Goal: Task Accomplishment & Management: Manage account settings

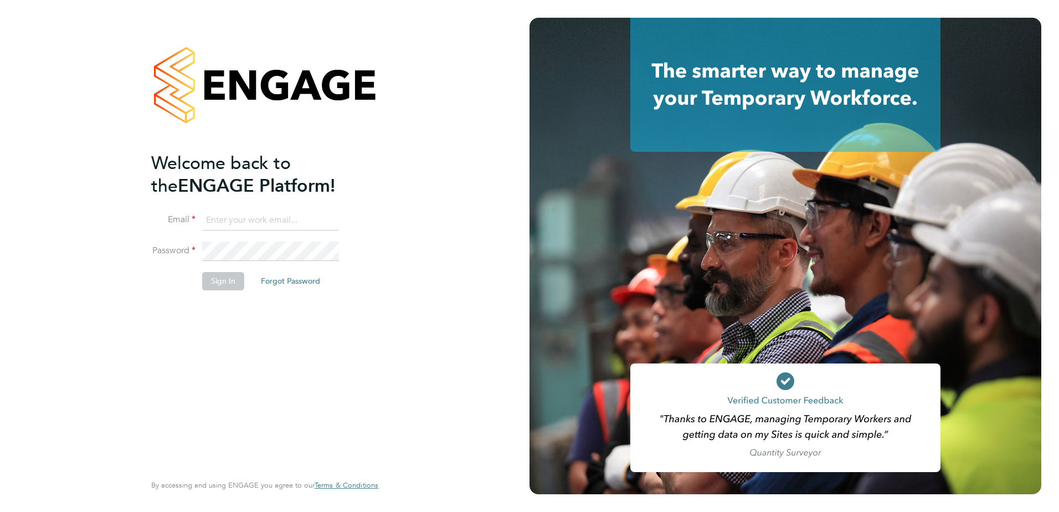
type input "jack.capon@vistry.co.uk"
click at [219, 286] on button "Sign In" at bounding box center [223, 281] width 42 height 18
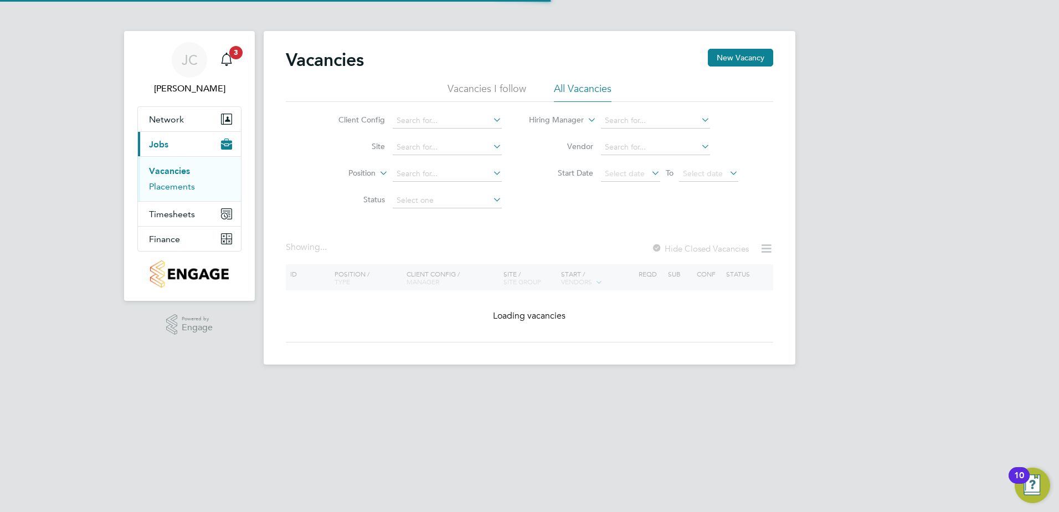
click at [181, 186] on link "Placements" at bounding box center [172, 186] width 46 height 11
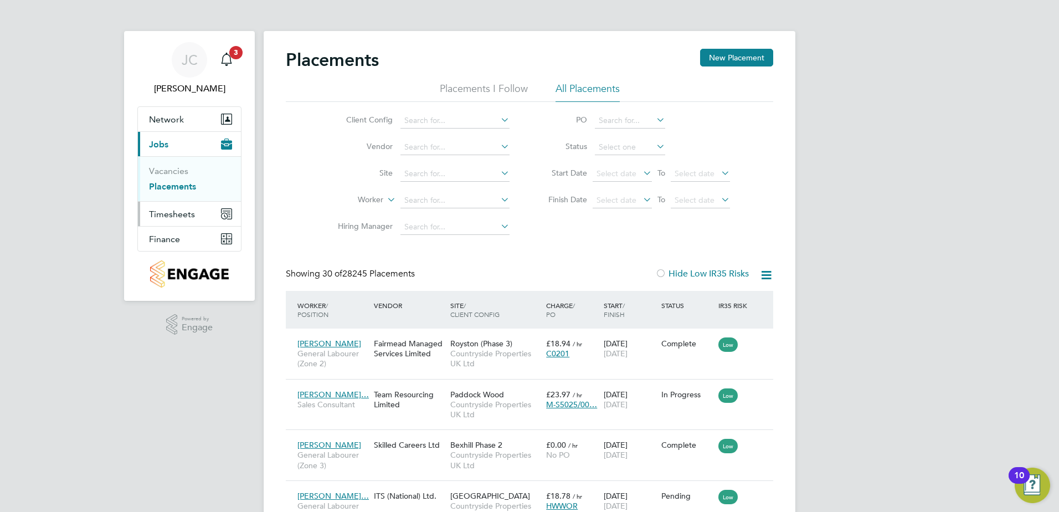
click at [176, 212] on span "Timesheets" at bounding box center [172, 214] width 46 height 11
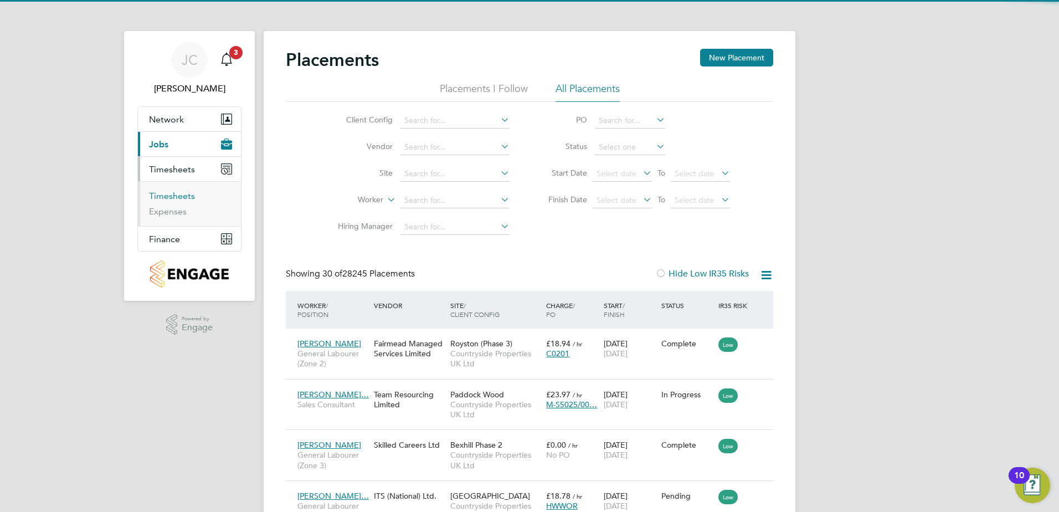
click at [178, 198] on link "Timesheets" at bounding box center [172, 196] width 46 height 11
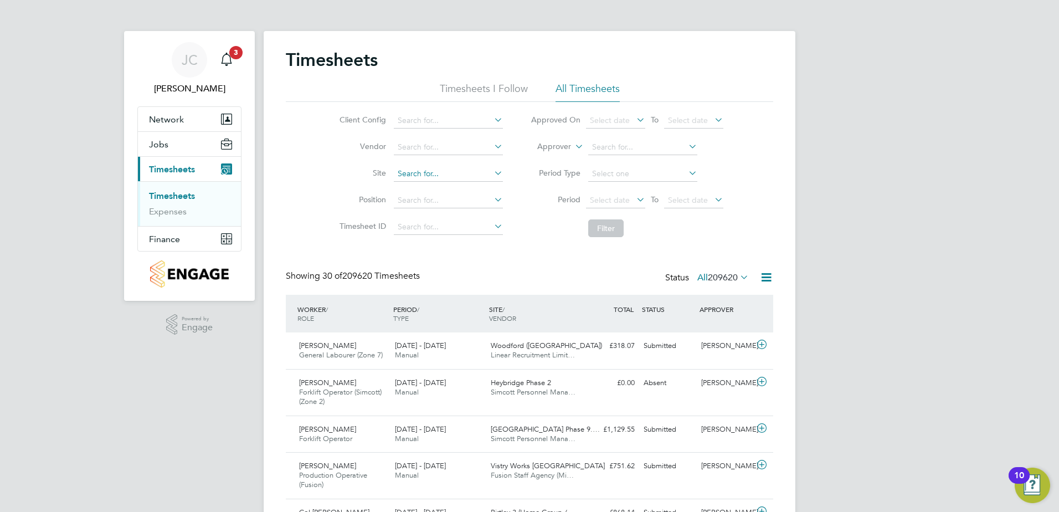
click at [401, 172] on input at bounding box center [448, 174] width 109 height 16
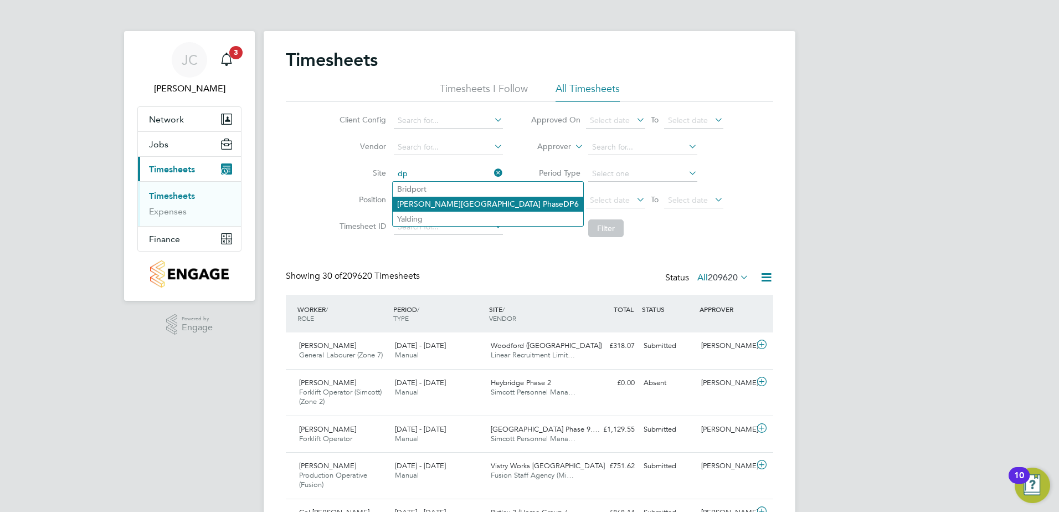
click at [448, 205] on li "[PERSON_NAME] Keynes Phase DP 6" at bounding box center [488, 204] width 191 height 15
type input "[PERSON_NAME] Keynes Phase DP6"
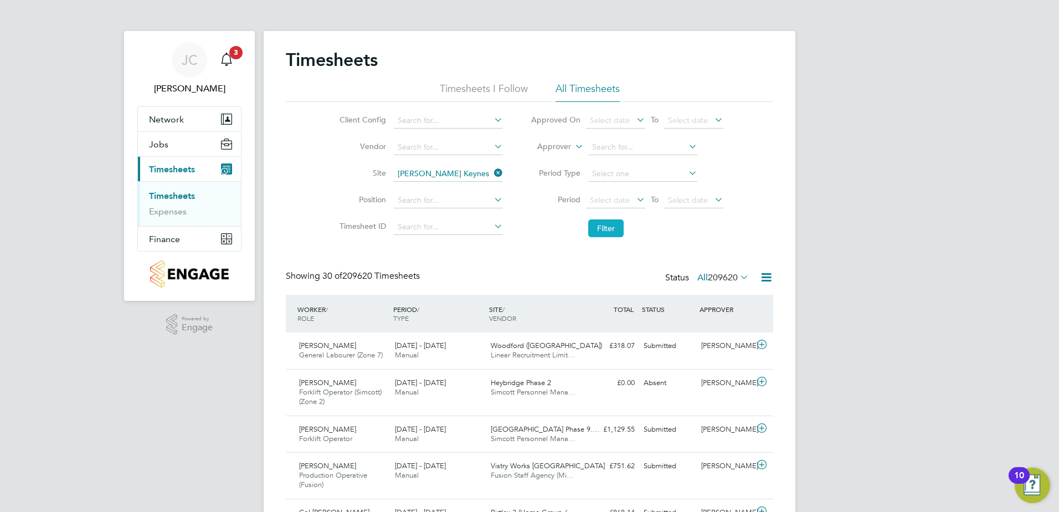
click at [596, 230] on button "Filter" at bounding box center [605, 228] width 35 height 18
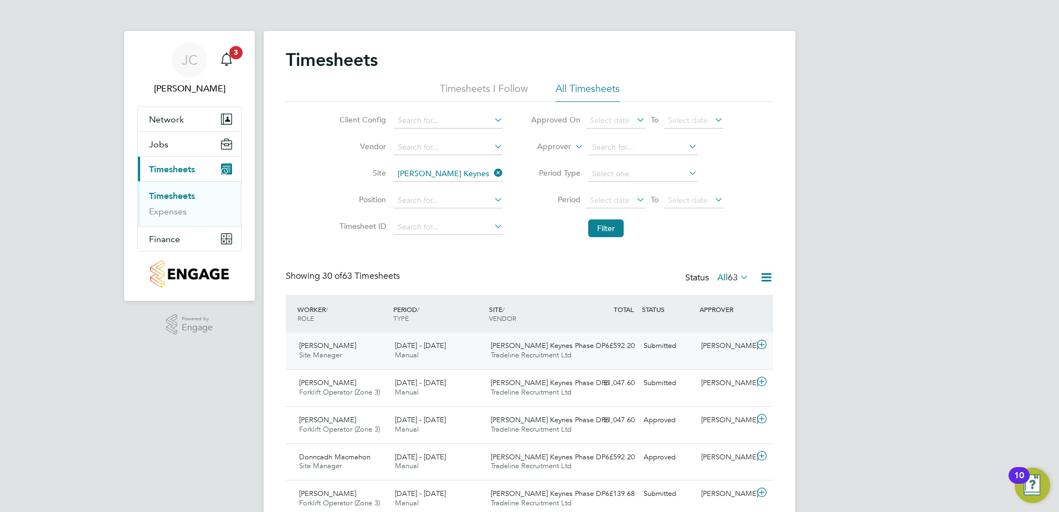
click at [460, 355] on div "[DATE] - [DATE] Manual" at bounding box center [439, 351] width 96 height 28
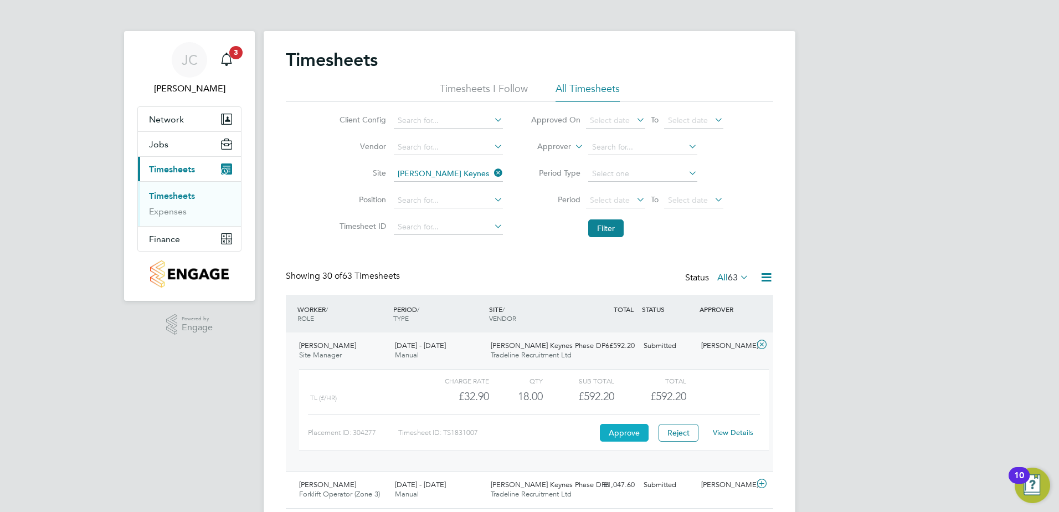
click at [634, 437] on button "Approve" at bounding box center [624, 433] width 49 height 18
click at [599, 225] on button "Filter" at bounding box center [605, 228] width 35 height 18
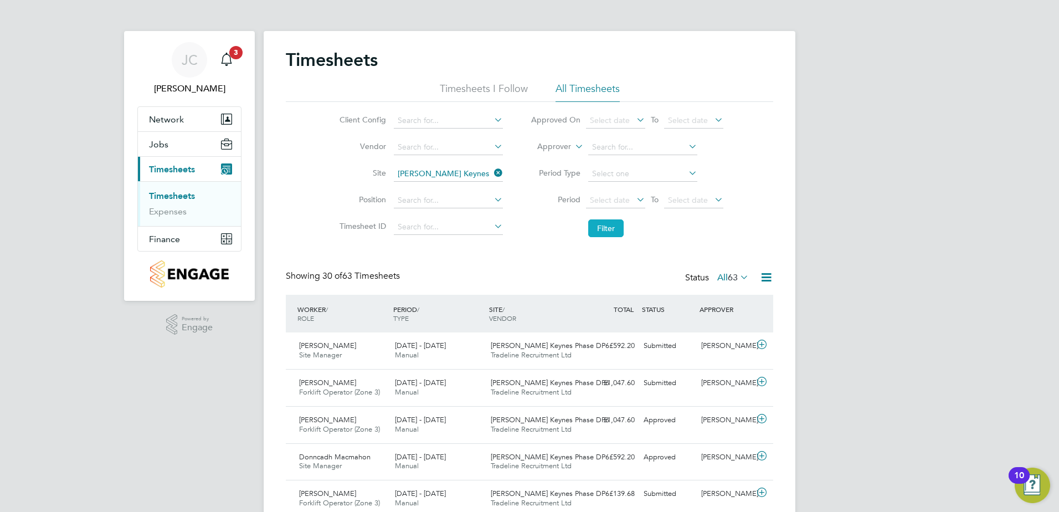
scroll to position [28, 96]
click at [621, 346] on div "£592.20 Submitted" at bounding box center [611, 346] width 58 height 18
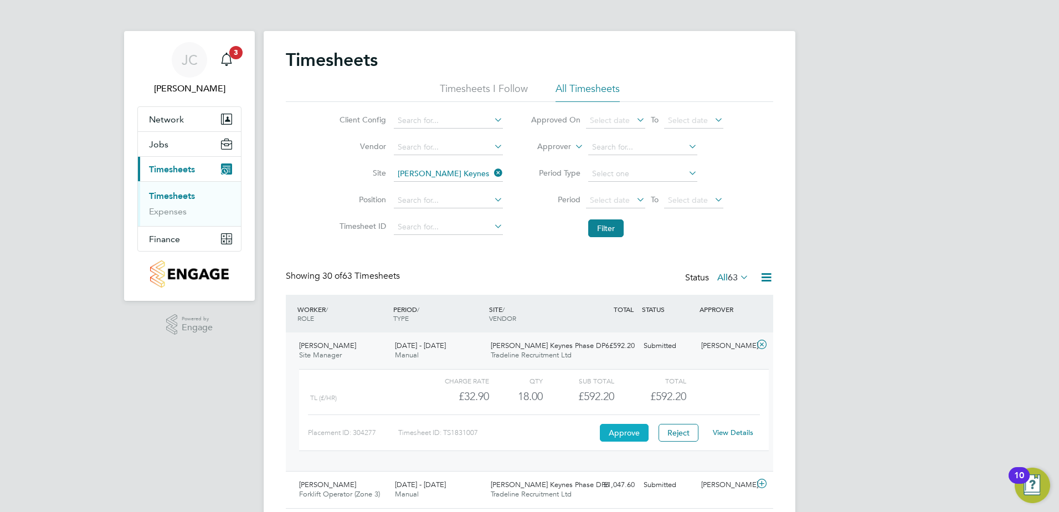
click at [638, 434] on button "Approve" at bounding box center [624, 433] width 49 height 18
click at [221, 66] on svg-icon "Main navigation" at bounding box center [226, 59] width 13 height 13
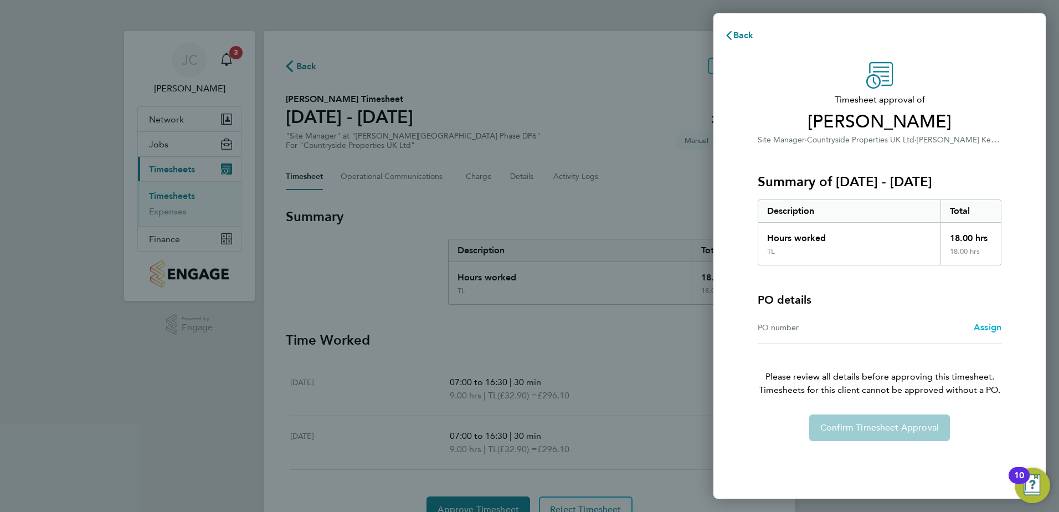
click at [983, 326] on span "Assign" at bounding box center [988, 327] width 28 height 11
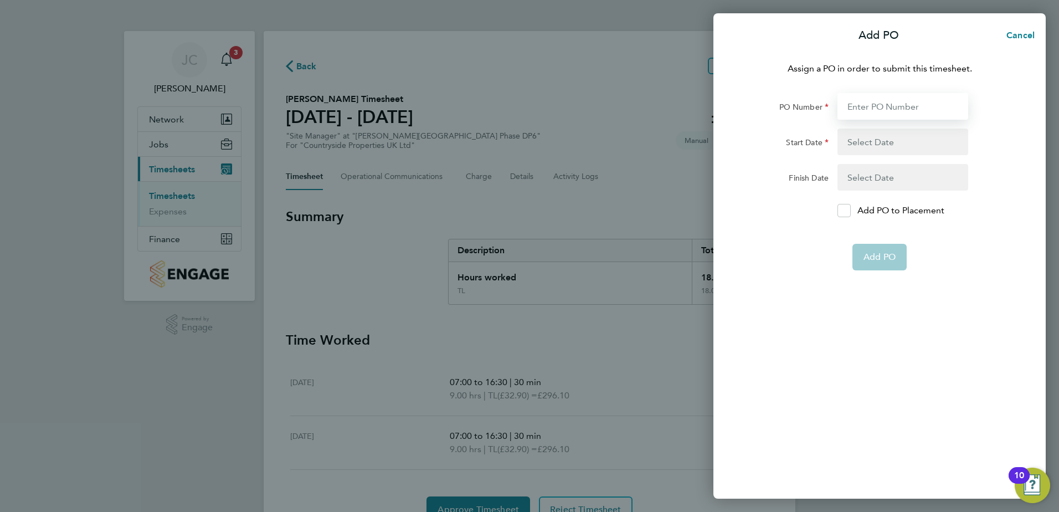
click at [892, 103] on input "PO Number" at bounding box center [903, 106] width 131 height 27
type input "S-MMILT/03984"
type input "15 Sep 25"
type input "21 Sep 25"
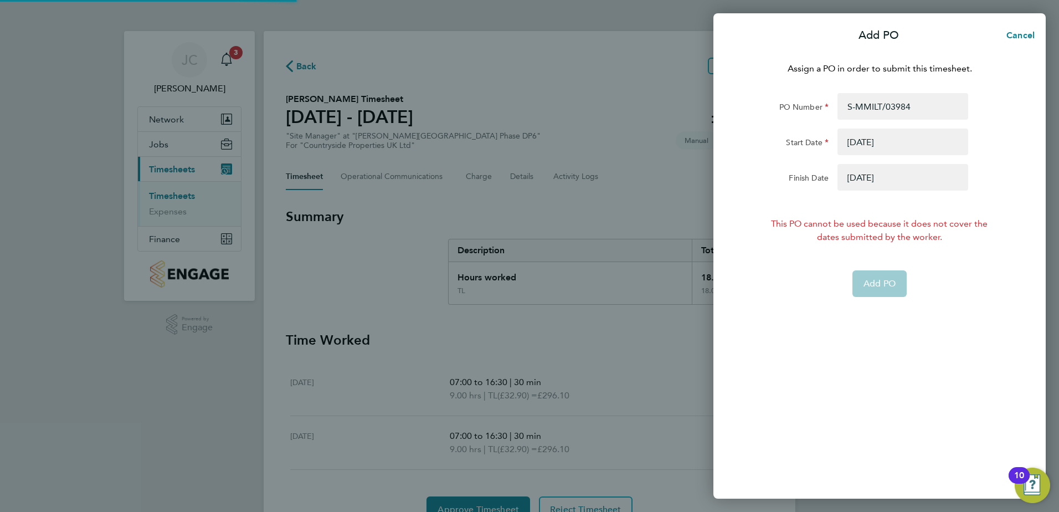
click at [893, 140] on button "button" at bounding box center [903, 142] width 131 height 27
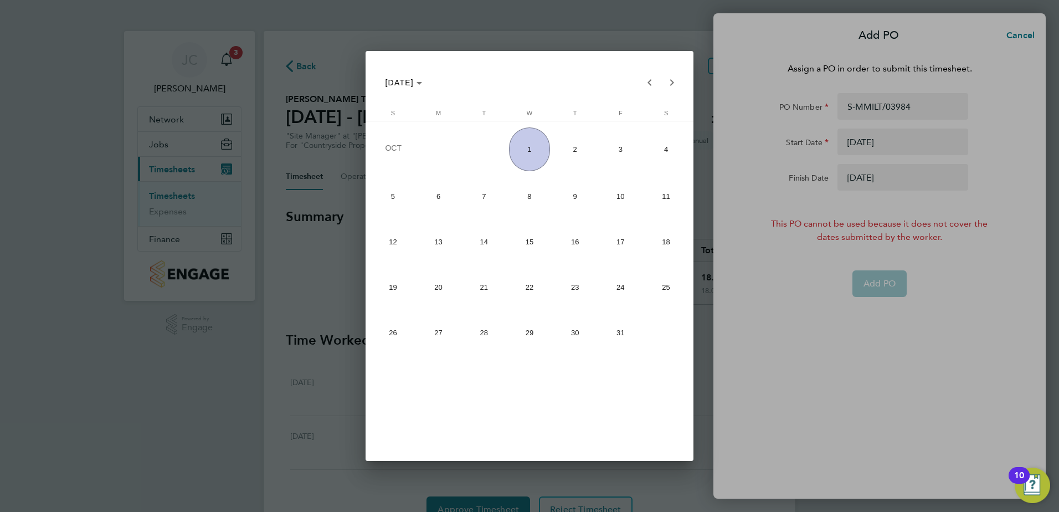
click at [527, 298] on span "22" at bounding box center [529, 287] width 41 height 41
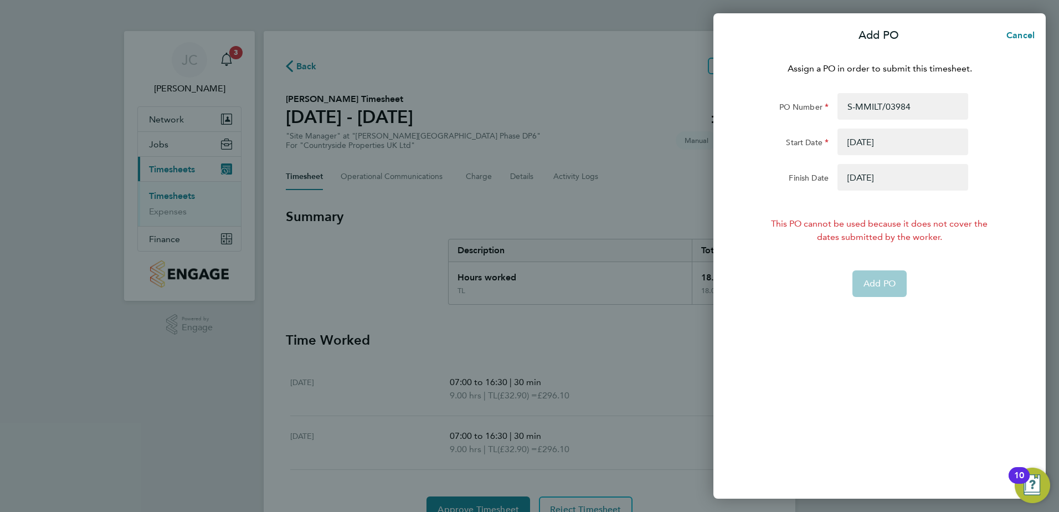
click at [872, 150] on button "button" at bounding box center [903, 142] width 131 height 27
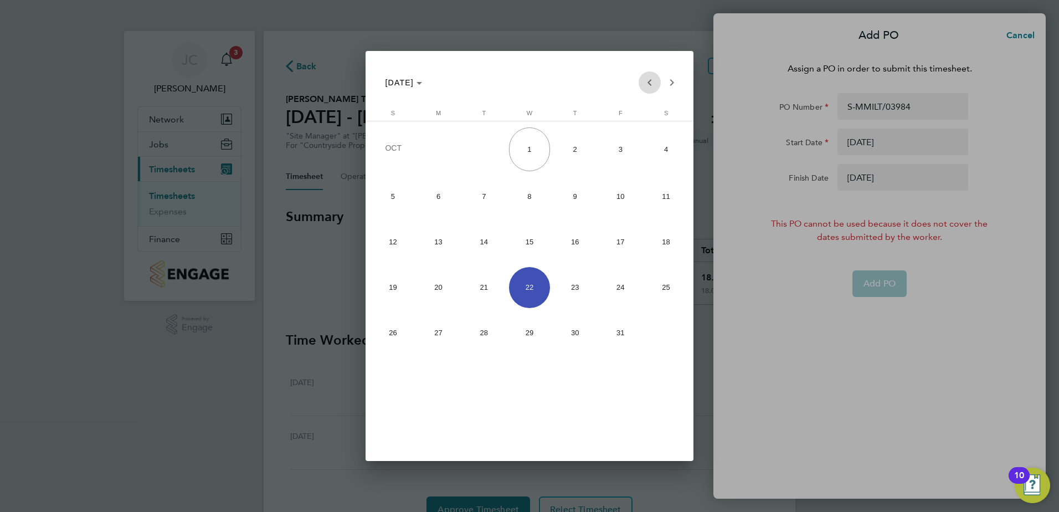
click at [655, 78] on span "Previous month" at bounding box center [650, 82] width 22 height 22
click at [435, 340] on span "22" at bounding box center [438, 330] width 41 height 41
type input "22 Sep 25"
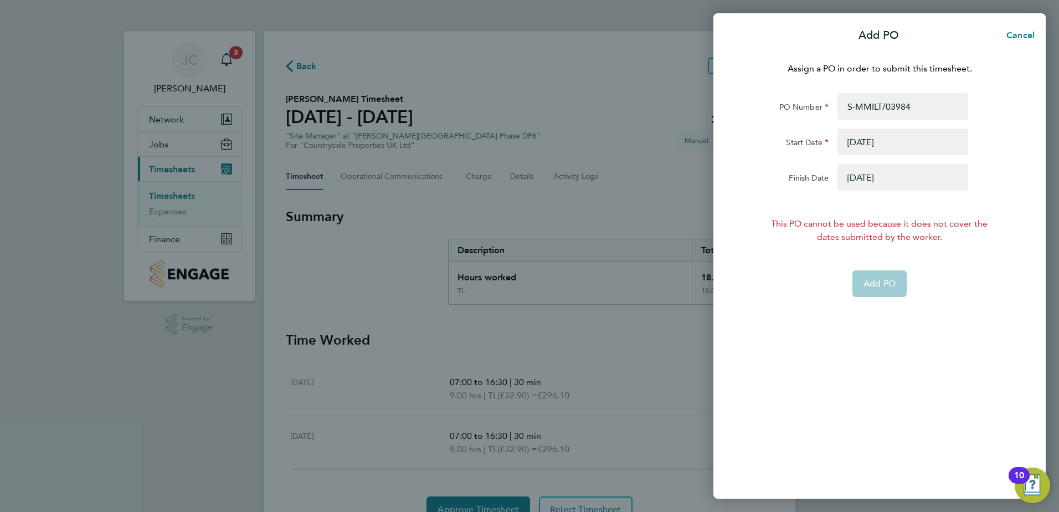
click at [854, 170] on button "button" at bounding box center [903, 177] width 131 height 27
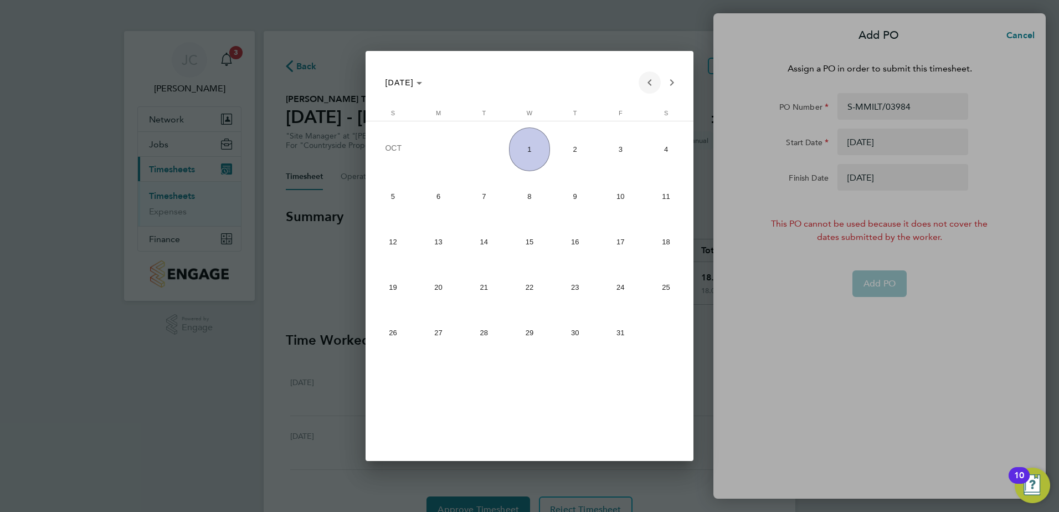
click at [642, 85] on span "Previous month" at bounding box center [650, 82] width 22 height 22
click at [391, 381] on span "28" at bounding box center [392, 375] width 41 height 41
type input "28 Sep 25"
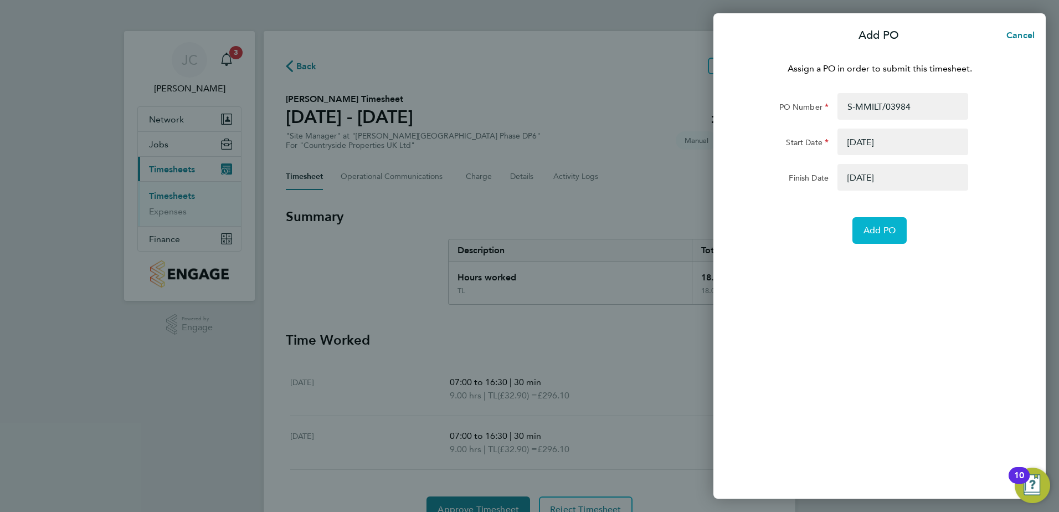
click at [872, 235] on span "Add PO" at bounding box center [880, 230] width 32 height 11
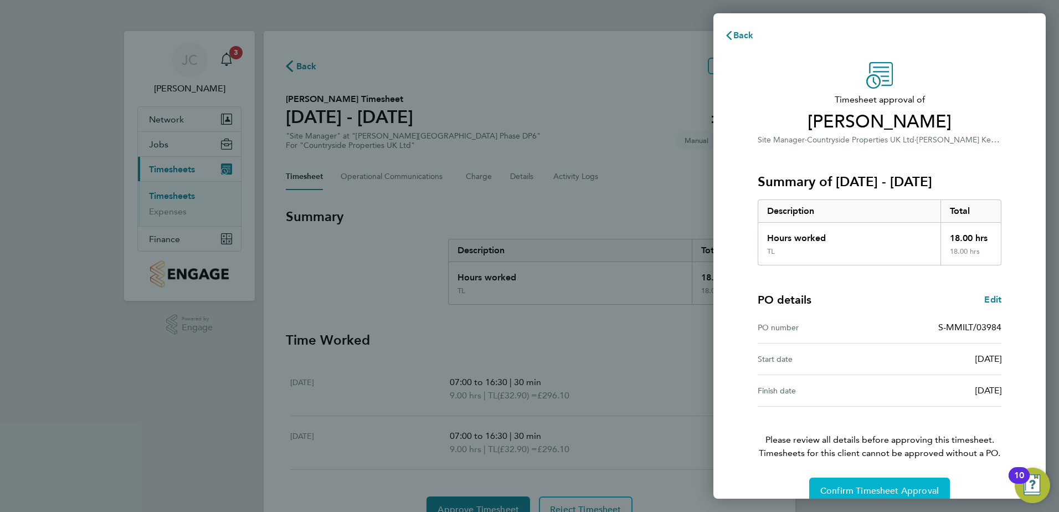
click at [884, 484] on button "Confirm Timesheet Approval" at bounding box center [879, 491] width 141 height 27
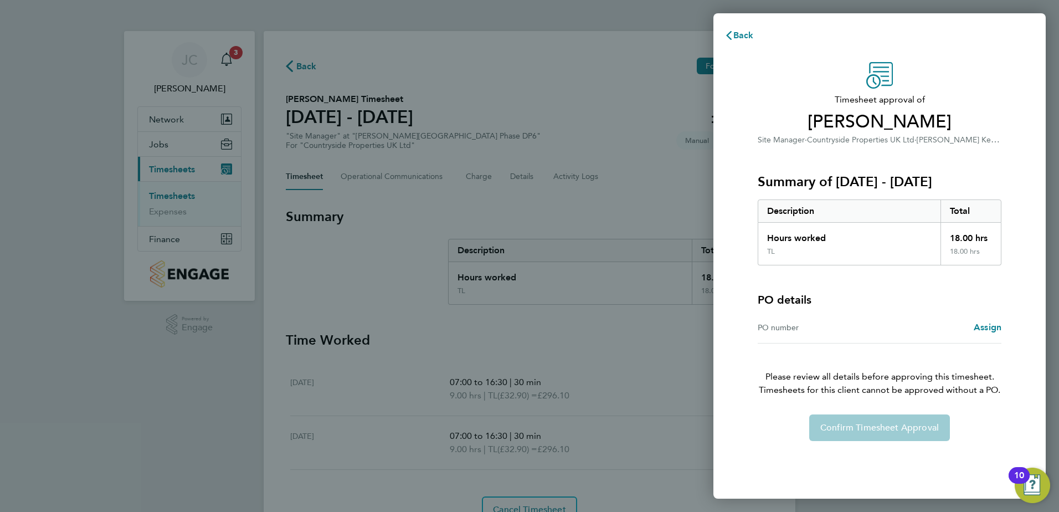
click at [882, 431] on div "Confirm Timesheet Approval" at bounding box center [880, 427] width 270 height 27
click at [751, 31] on span "Back" at bounding box center [744, 35] width 21 height 11
